Goal: Task Accomplishment & Management: Use online tool/utility

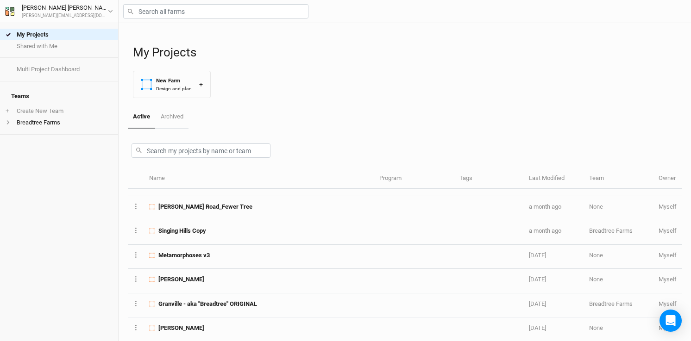
scroll to position [167, 0]
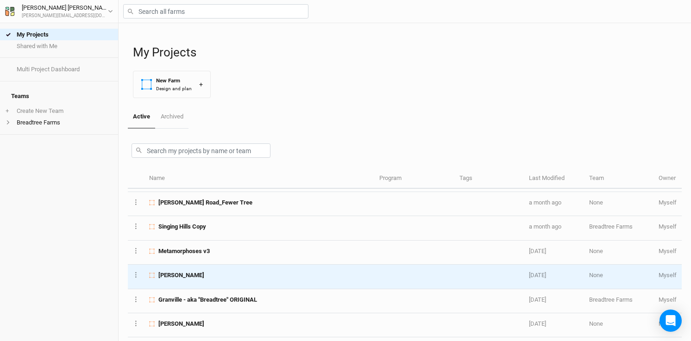
click at [244, 283] on td "[PERSON_NAME]" at bounding box center [259, 277] width 230 height 24
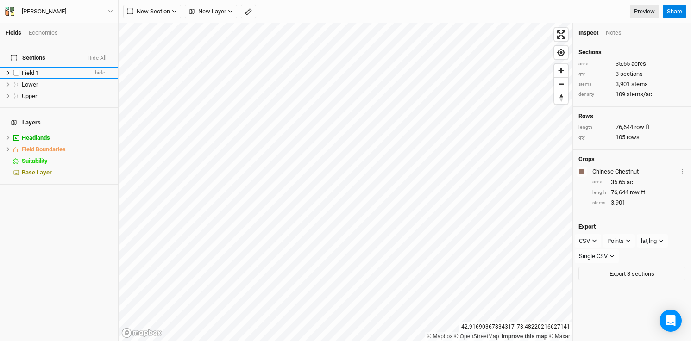
click at [99, 67] on span "hide" at bounding box center [100, 73] width 10 height 12
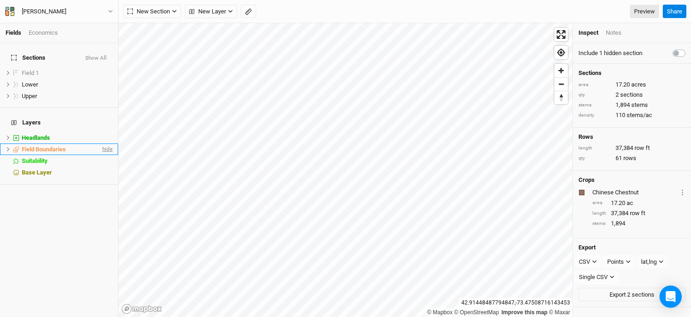
click at [104, 144] on span "hide" at bounding box center [107, 150] width 12 height 12
click at [9, 135] on icon at bounding box center [8, 137] width 5 height 5
click at [109, 144] on span "hide" at bounding box center [107, 150] width 12 height 12
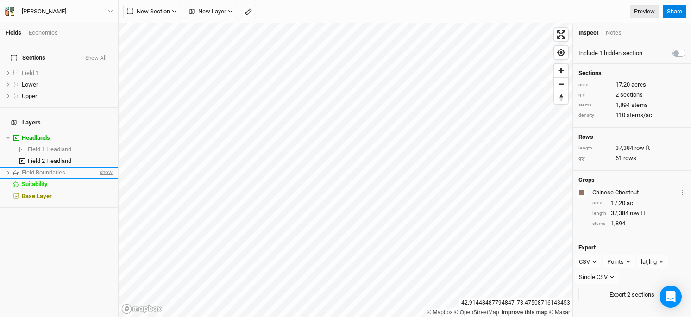
click at [105, 167] on span "show" at bounding box center [105, 173] width 15 height 12
click at [105, 155] on span "hide" at bounding box center [107, 161] width 12 height 12
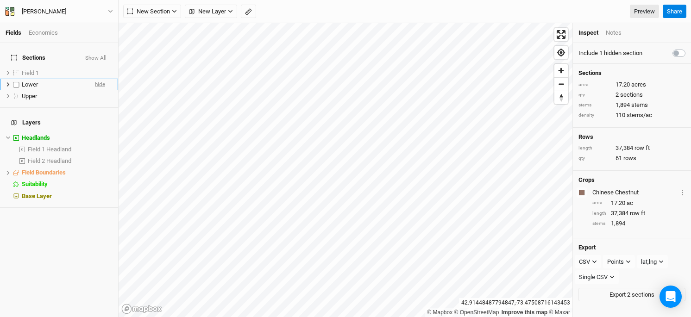
click at [99, 79] on span "hide" at bounding box center [100, 85] width 10 height 12
click at [101, 90] on span "hide" at bounding box center [100, 96] width 10 height 12
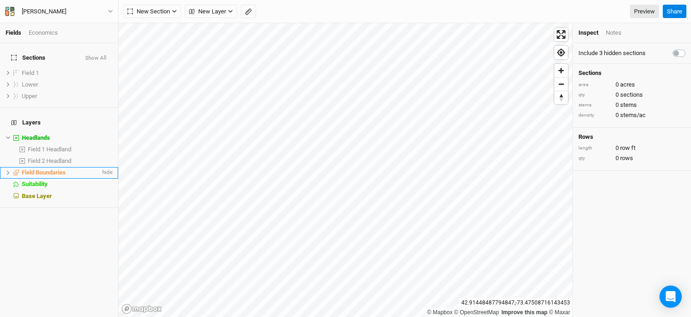
click at [7, 170] on icon at bounding box center [8, 172] width 5 height 5
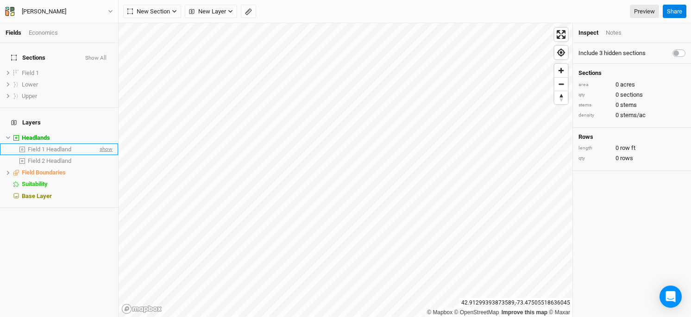
click at [101, 144] on span "show" at bounding box center [105, 150] width 15 height 12
click at [104, 155] on span "show" at bounding box center [105, 161] width 15 height 12
click at [109, 144] on span "hide" at bounding box center [107, 150] width 12 height 12
click at [105, 155] on span "hide" at bounding box center [107, 161] width 12 height 12
click at [228, 11] on icon "button" at bounding box center [230, 11] width 5 height 5
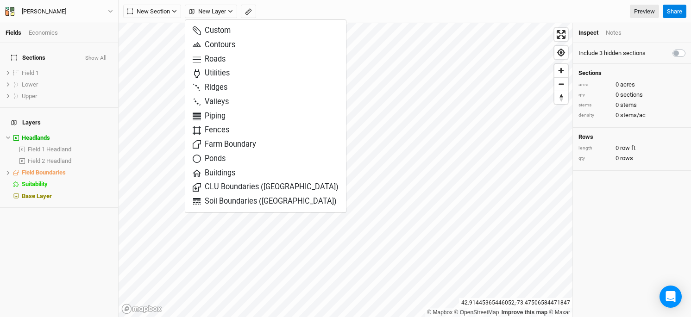
click at [53, 217] on div "Sections Show All Field 1 show Lower show Upper show Layers Headlands hide Fiel…" at bounding box center [59, 180] width 118 height 274
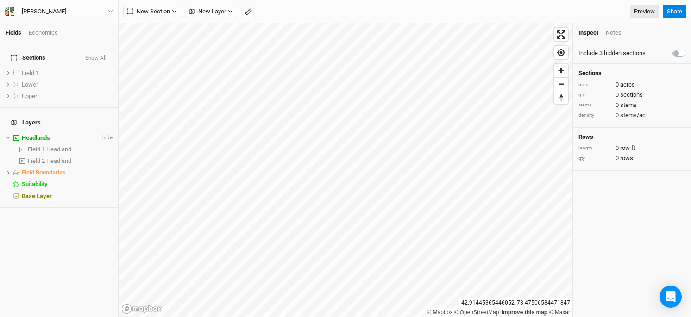
click at [47, 134] on span "Headlands" at bounding box center [36, 137] width 28 height 7
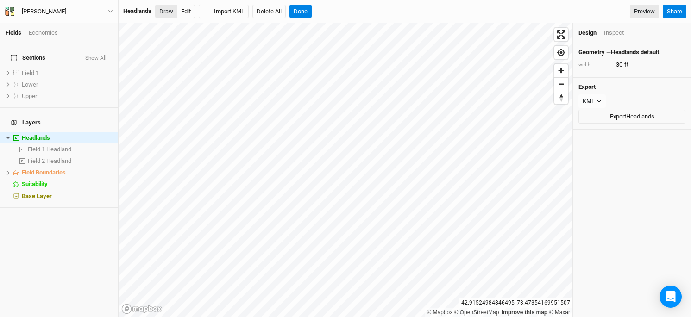
click at [168, 13] on button "Draw" at bounding box center [166, 12] width 22 height 14
click at [299, 11] on button "Done" at bounding box center [301, 12] width 22 height 14
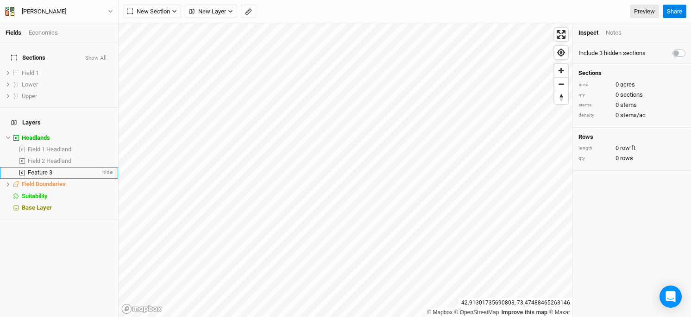
click at [70, 169] on div "Feature 3" at bounding box center [64, 172] width 73 height 7
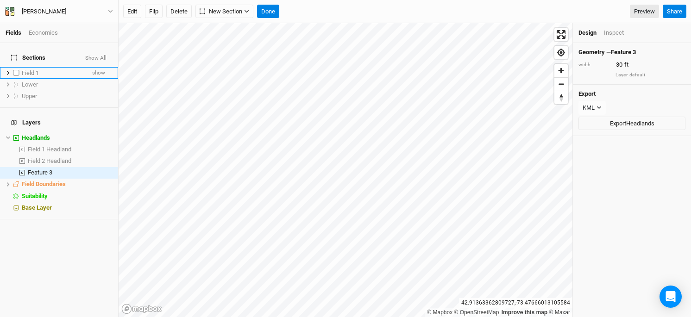
click at [15, 67] on label at bounding box center [17, 73] width 12 height 12
click at [15, 70] on input "checkbox" at bounding box center [16, 73] width 6 height 6
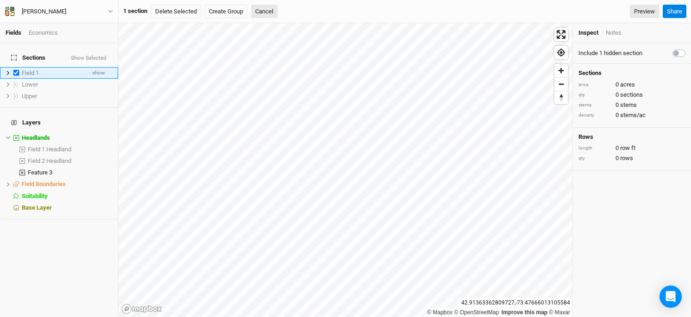
click at [15, 67] on label at bounding box center [17, 73] width 12 height 12
click at [15, 70] on input "checkbox" at bounding box center [16, 73] width 6 height 6
checkbox input "false"
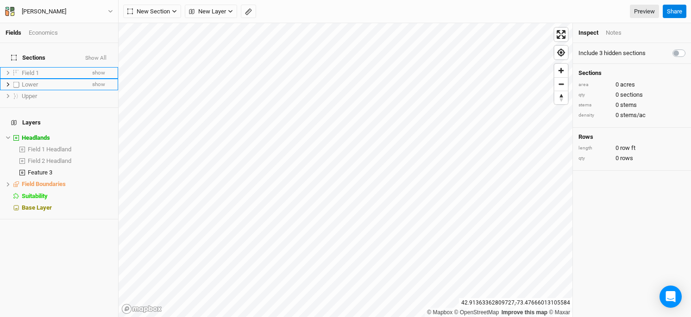
click at [18, 79] on label at bounding box center [17, 85] width 12 height 12
click at [18, 82] on input "checkbox" at bounding box center [16, 85] width 6 height 6
checkbox input "true"
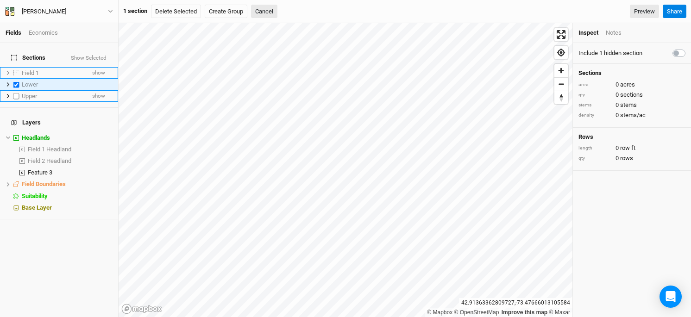
click at [18, 92] on label at bounding box center [17, 96] width 12 height 12
click at [18, 93] on input "checkbox" at bounding box center [16, 96] width 6 height 6
checkbox input "true"
click at [267, 10] on button "Cancel" at bounding box center [267, 12] width 26 height 14
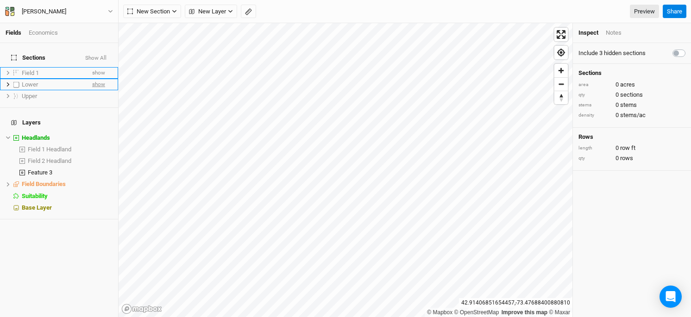
click at [101, 79] on span "show" at bounding box center [98, 85] width 13 height 12
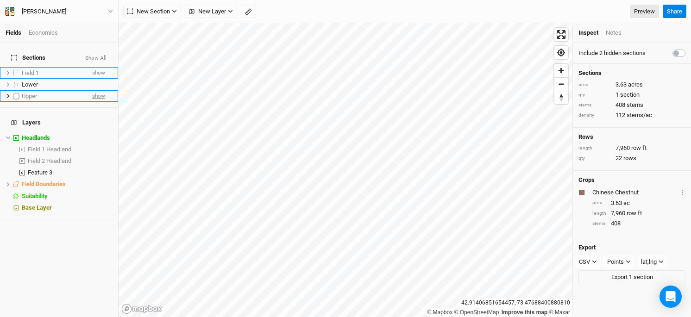
click at [102, 90] on span "show" at bounding box center [98, 96] width 13 height 12
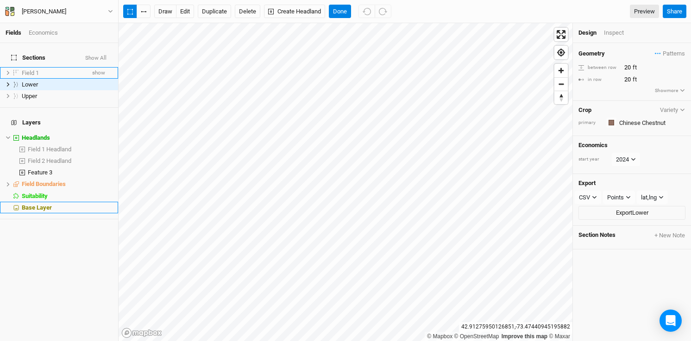
click at [67, 204] on div "Base Layer" at bounding box center [67, 207] width 91 height 7
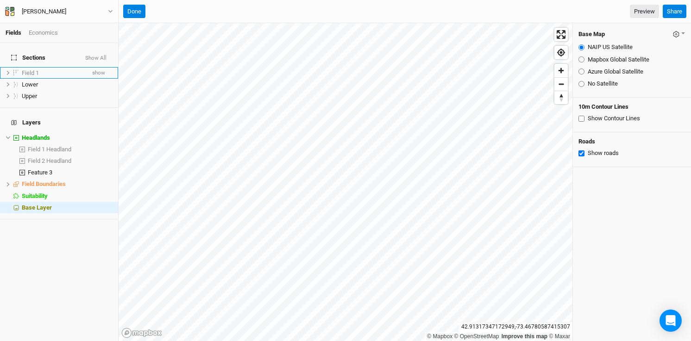
click at [582, 119] on input "Show Contour Lines" at bounding box center [582, 119] width 6 height 6
checkbox input "true"
click at [137, 11] on button "Done" at bounding box center [134, 12] width 22 height 14
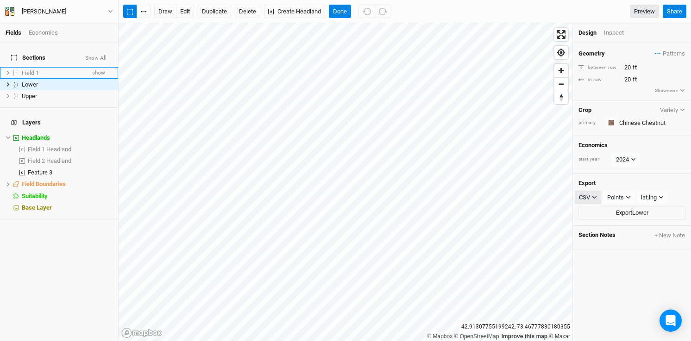
click at [595, 195] on icon "button" at bounding box center [594, 197] width 5 height 5
click at [658, 302] on div "Geometry Patterns ＋ New in-row pattern between row 20 ft in row 20 ft Show more…" at bounding box center [632, 192] width 118 height 298
click at [103, 90] on span "hide" at bounding box center [100, 96] width 10 height 12
click at [103, 90] on span "show" at bounding box center [98, 96] width 13 height 12
click at [104, 79] on span "hide" at bounding box center [100, 85] width 10 height 12
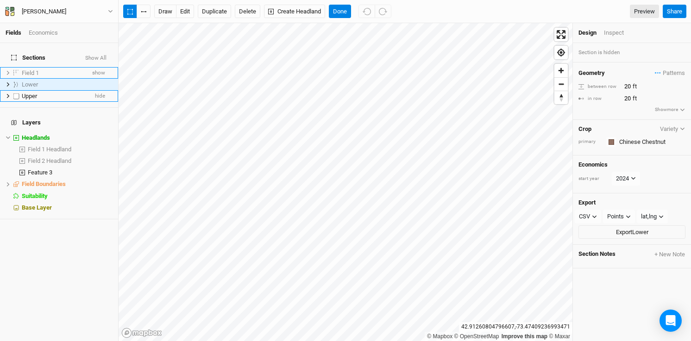
click at [11, 90] on label at bounding box center [17, 96] width 12 height 12
click at [13, 93] on input "checkbox" at bounding box center [16, 96] width 6 height 6
checkbox input "true"
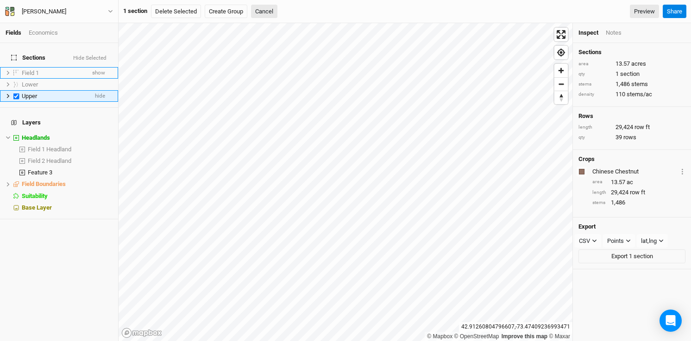
click at [9, 94] on icon at bounding box center [8, 96] width 5 height 5
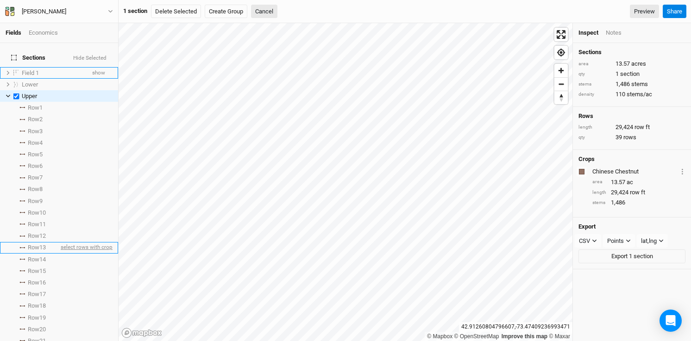
scroll to position [321, 0]
